Goal: Navigation & Orientation: Go to known website

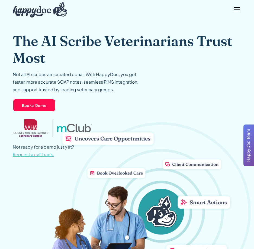
click at [240, 7] on div "menu" at bounding box center [237, 7] width 7 height 1
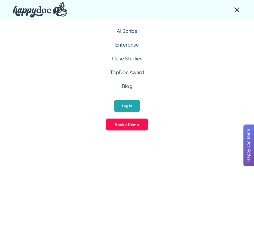
click at [124, 102] on link "Log In" at bounding box center [127, 105] width 27 height 13
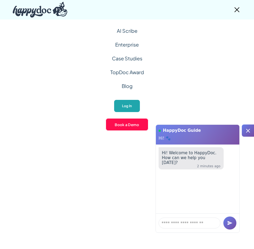
click at [135, 106] on link "Log In" at bounding box center [127, 105] width 27 height 13
click at [122, 103] on link "Log In" at bounding box center [127, 105] width 27 height 13
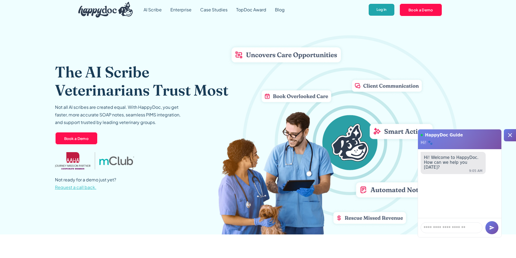
click at [390, 8] on link "Log In" at bounding box center [381, 9] width 27 height 13
